Goal: Transaction & Acquisition: Subscribe to service/newsletter

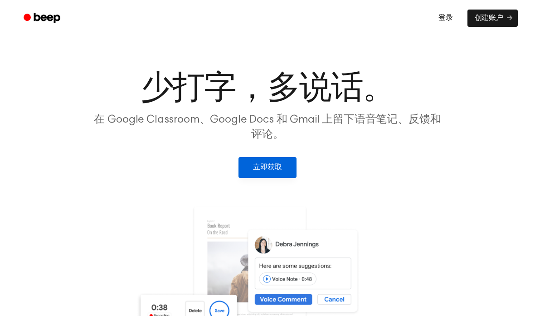
click at [278, 172] on font "立即获取" at bounding box center [267, 167] width 29 height 10
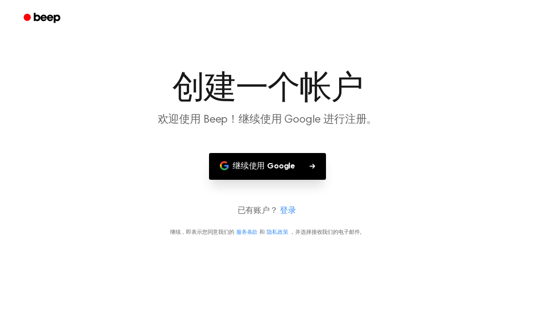
click at [310, 166] on icon "button" at bounding box center [312, 165] width 5 height 5
click at [251, 175] on button "继续使用 Google" at bounding box center [267, 166] width 117 height 27
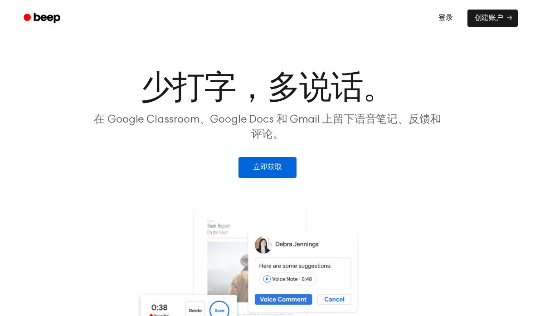
click at [280, 168] on font "立即获取" at bounding box center [267, 167] width 29 height 7
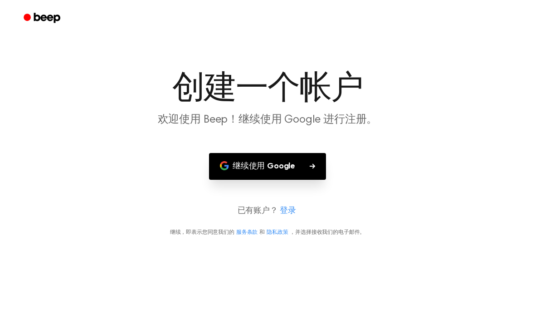
click at [292, 163] on font "继续使用 Google" at bounding box center [264, 166] width 63 height 8
click at [303, 161] on button "继续使用 Google" at bounding box center [267, 166] width 117 height 27
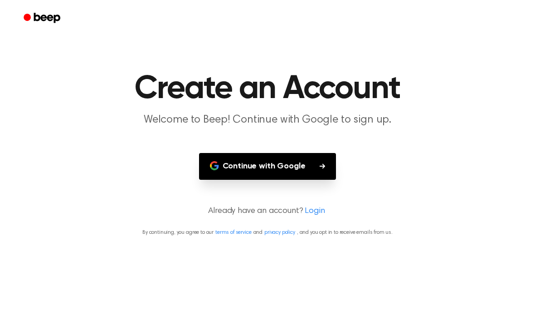
click at [282, 168] on button "Continue with Google" at bounding box center [267, 166] width 137 height 27
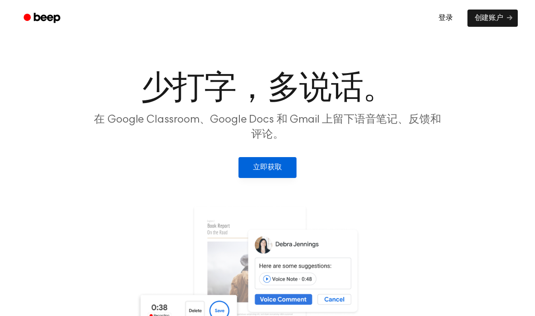
click at [285, 169] on link "立即获取" at bounding box center [268, 167] width 58 height 21
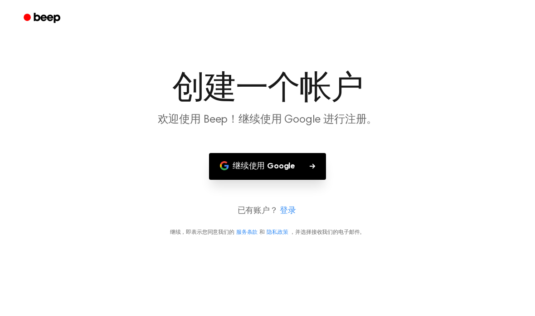
click at [317, 176] on button "继续使用 Google" at bounding box center [267, 166] width 117 height 27
